Goal: Information Seeking & Learning: Learn about a topic

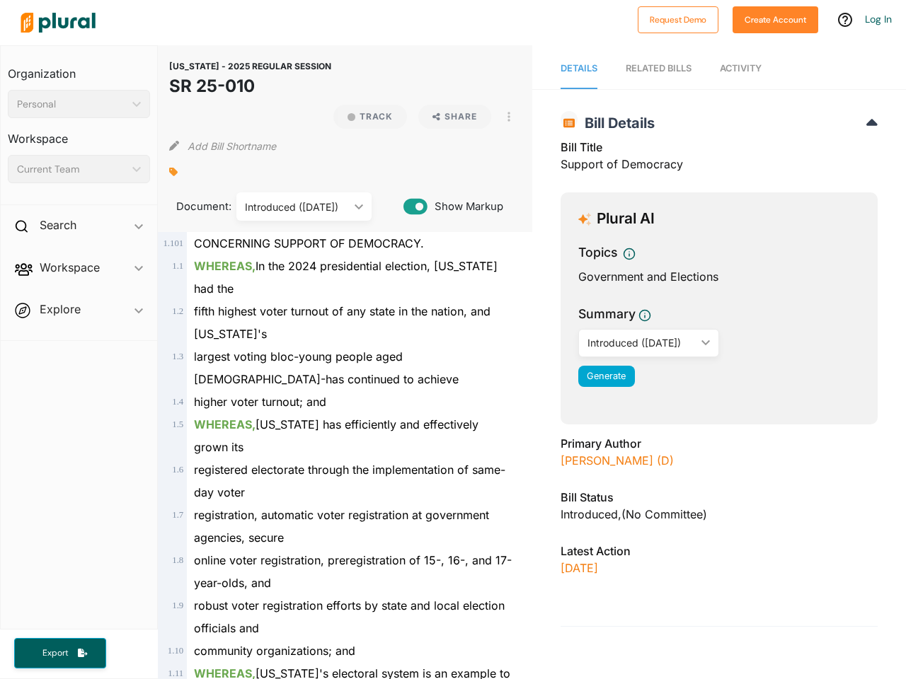
click at [79, 104] on div "Personal" at bounding box center [72, 104] width 110 height 15
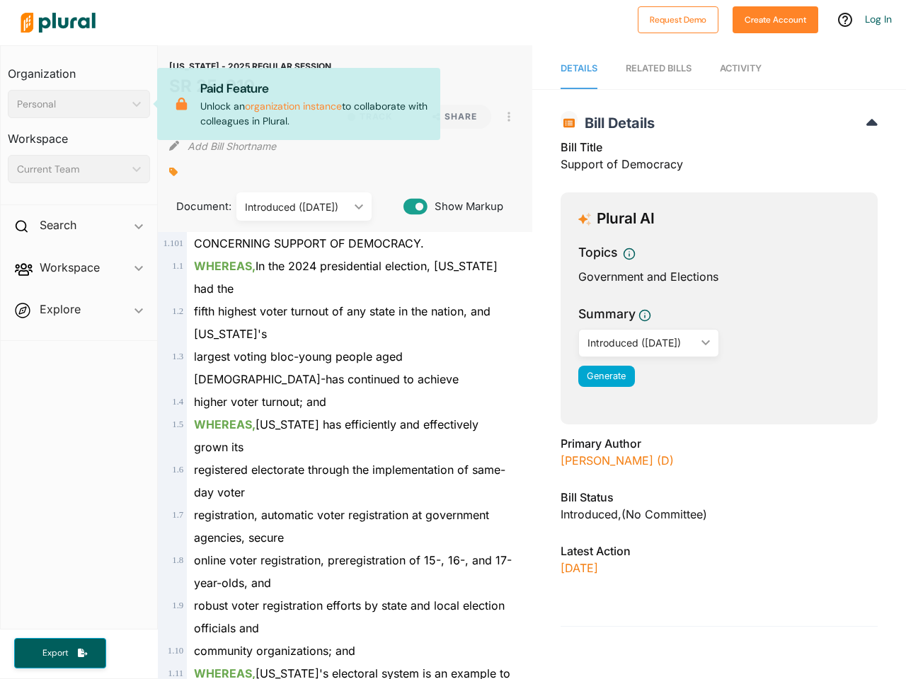
click at [79, 169] on div "Current Team" at bounding box center [72, 169] width 110 height 15
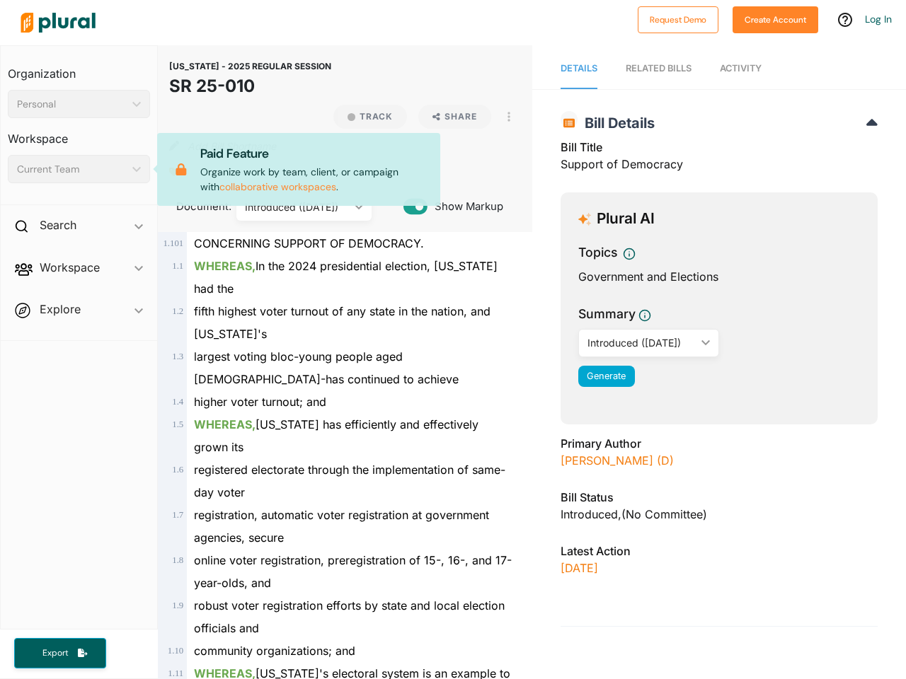
click at [79, 228] on div "Search ic_keyboard_arrow_down" at bounding box center [79, 228] width 156 height 38
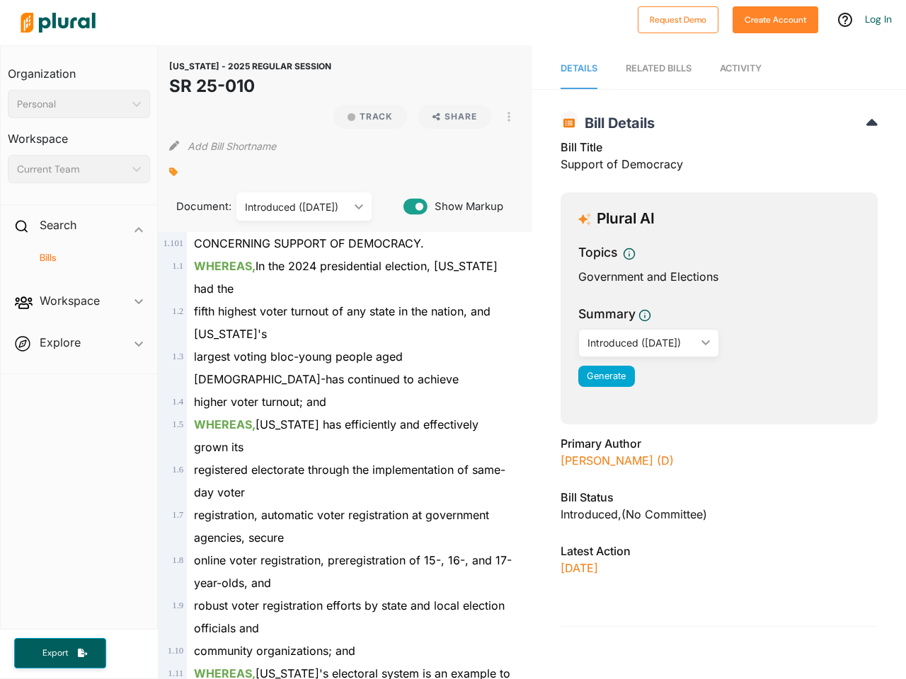
click at [79, 285] on span "Workspace ic_keyboard_arrow_down Members Bills Tags Saved Searches Activity" at bounding box center [79, 304] width 156 height 38
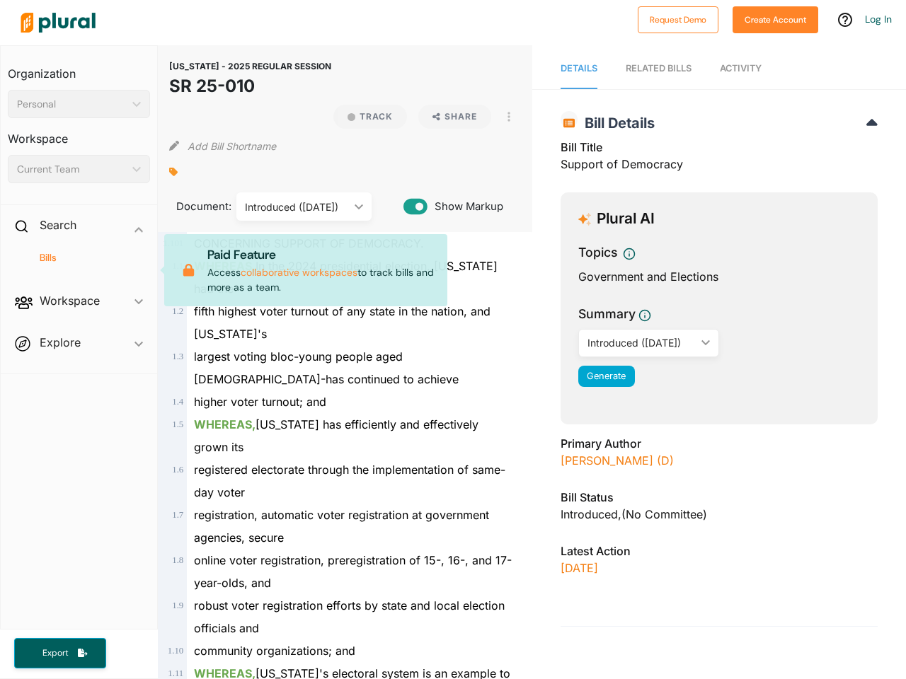
click at [79, 270] on div "Bills" at bounding box center [79, 264] width 156 height 33
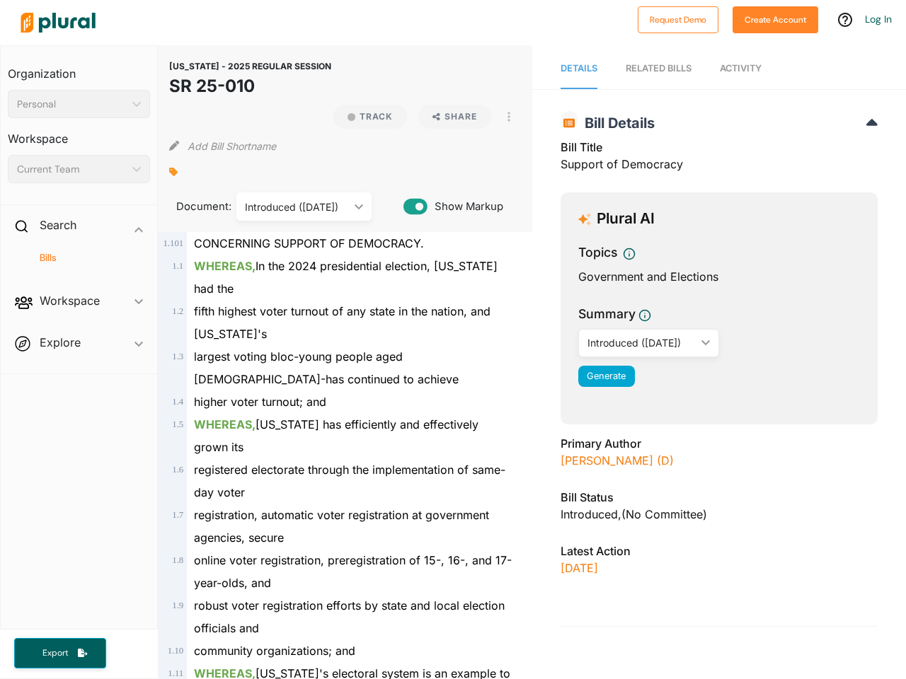
click at [79, 312] on span "Workspace ic_keyboard_arrow_down Members Bills Tags Saved Searches Activity Pai…" at bounding box center [79, 304] width 156 height 38
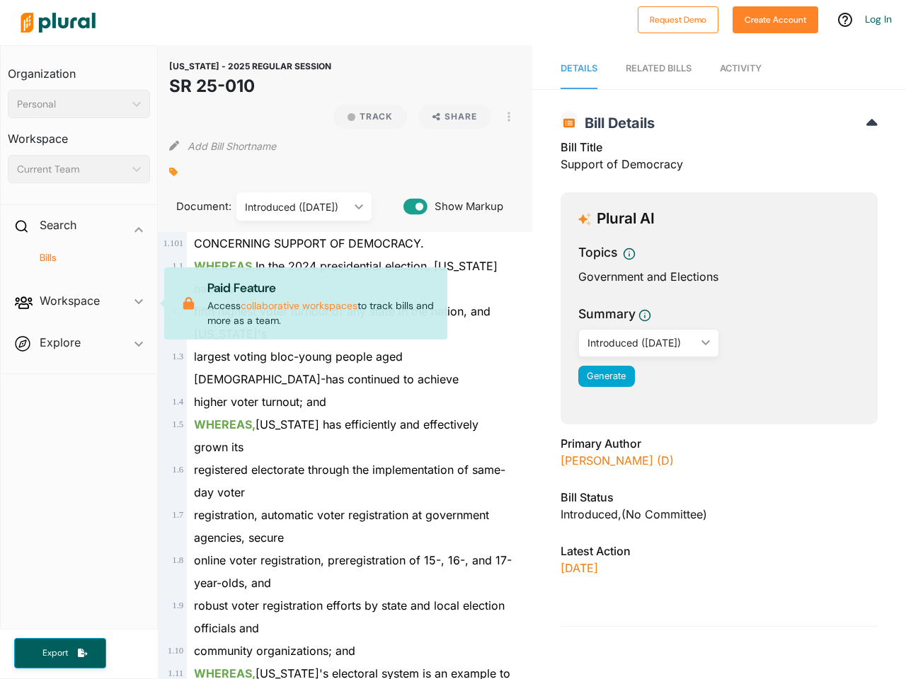
click at [79, 312] on span "Workspace ic_keyboard_arrow_down Members Bills Tags Saved Searches Activity Pai…" at bounding box center [79, 304] width 156 height 38
click at [60, 653] on span "Export" at bounding box center [55, 654] width 45 height 12
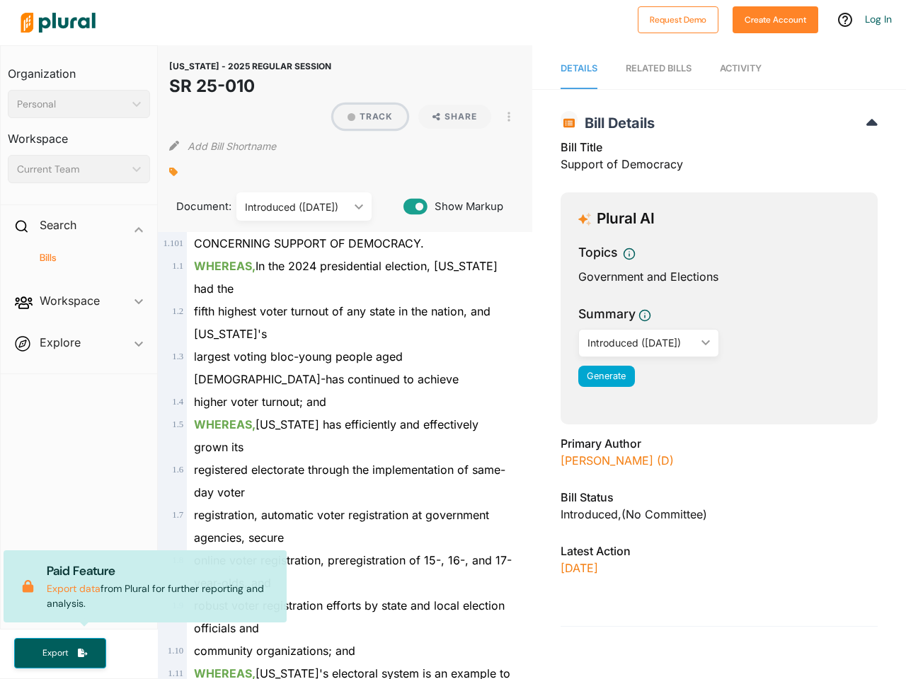
click at [364, 117] on button "Track" at bounding box center [370, 117] width 74 height 24
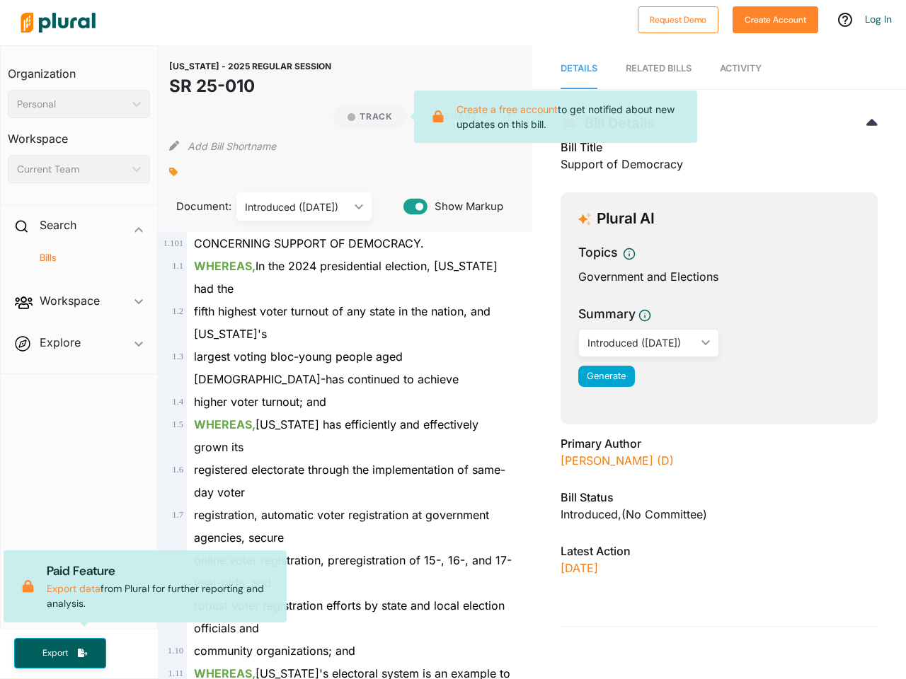
click at [449, 117] on icon at bounding box center [438, 116] width 26 height 13
